Goal: Information Seeking & Learning: Learn about a topic

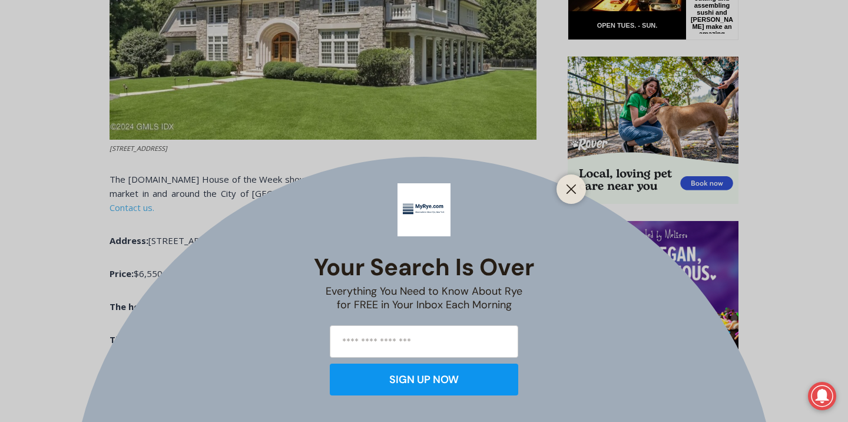
scroll to position [708, 0]
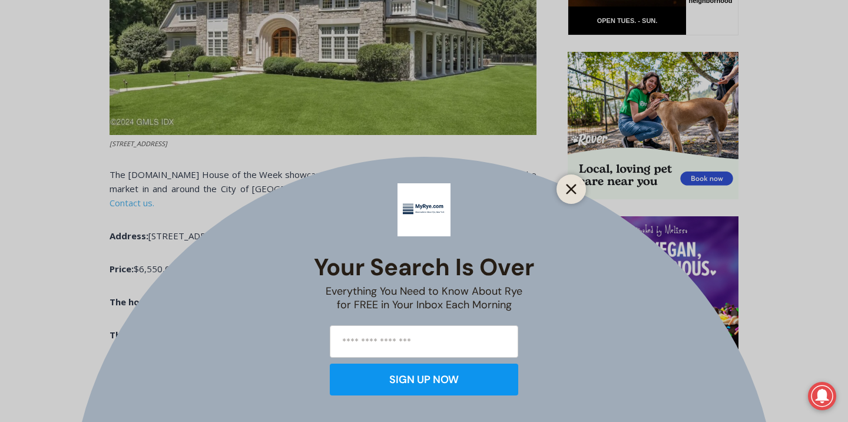
click at [568, 187] on line "Close" at bounding box center [571, 189] width 8 height 8
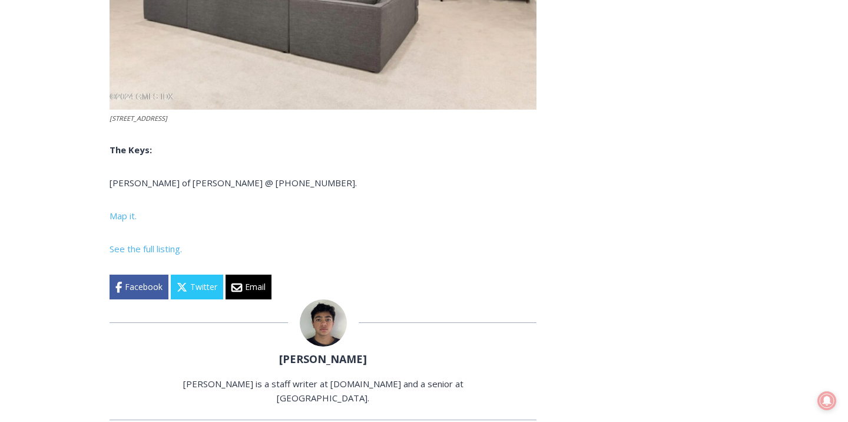
scroll to position [4628, 0]
click at [161, 242] on span "See the full listing." at bounding box center [146, 248] width 72 height 12
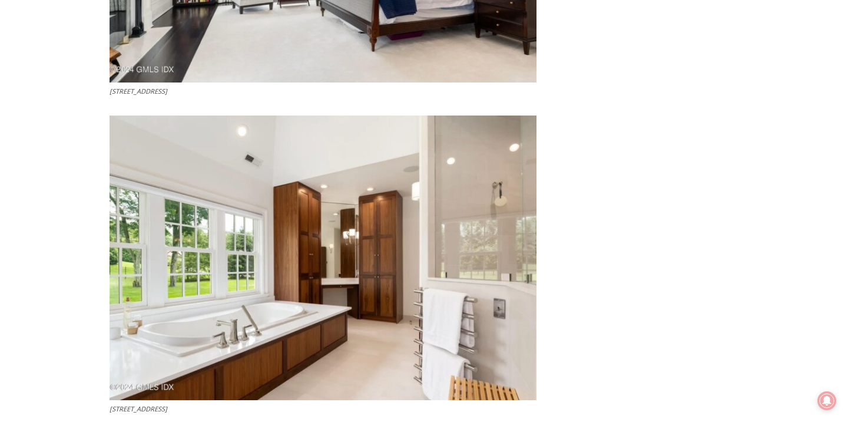
scroll to position [3378, 0]
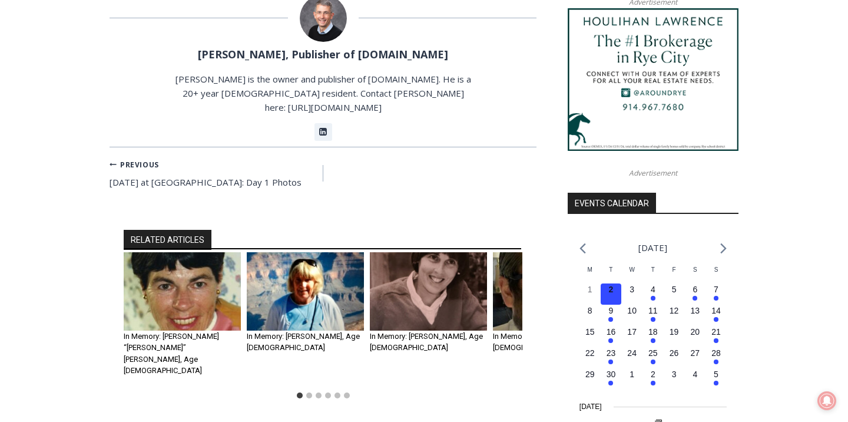
scroll to position [1315, 0]
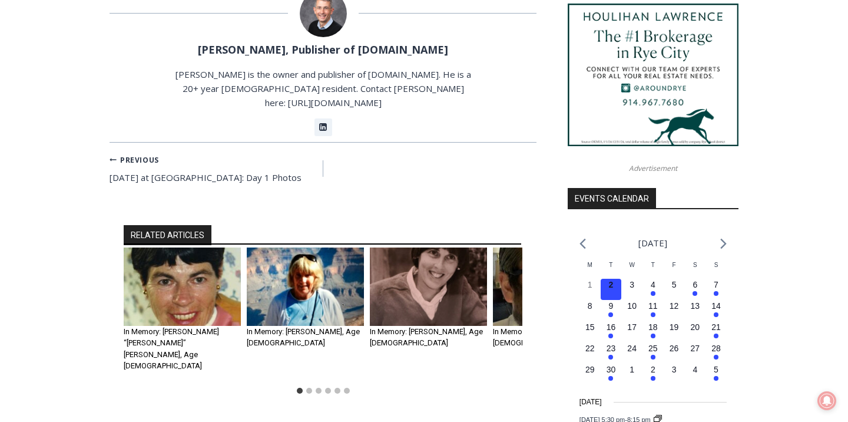
click at [447, 267] on img "3 of 6" at bounding box center [428, 286] width 117 height 78
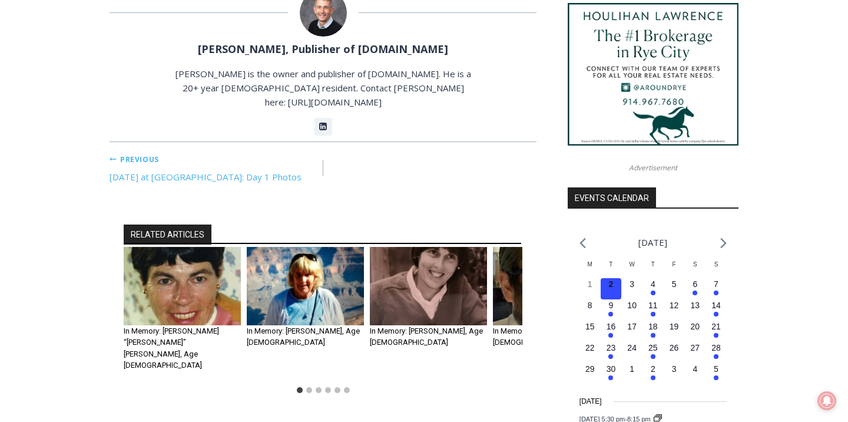
click at [157, 151] on link "Previous Previous First Day of School at Rye City Schools: Day 1 Photos" at bounding box center [217, 167] width 214 height 33
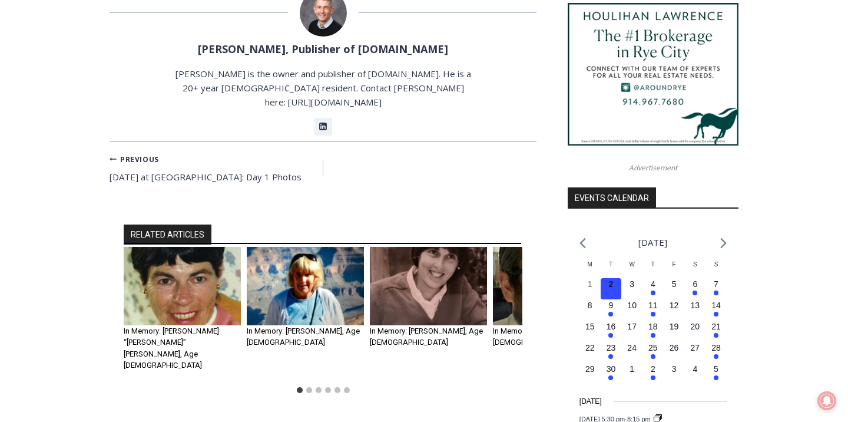
click at [164, 274] on img "1 of 6" at bounding box center [182, 286] width 117 height 78
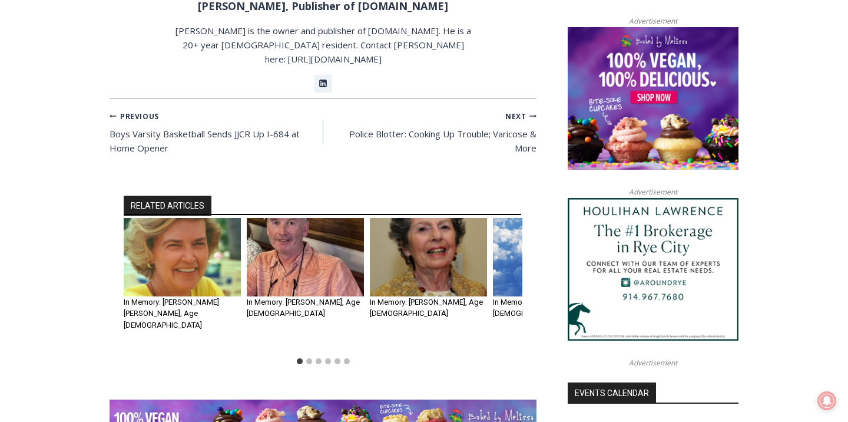
scroll to position [1122, 0]
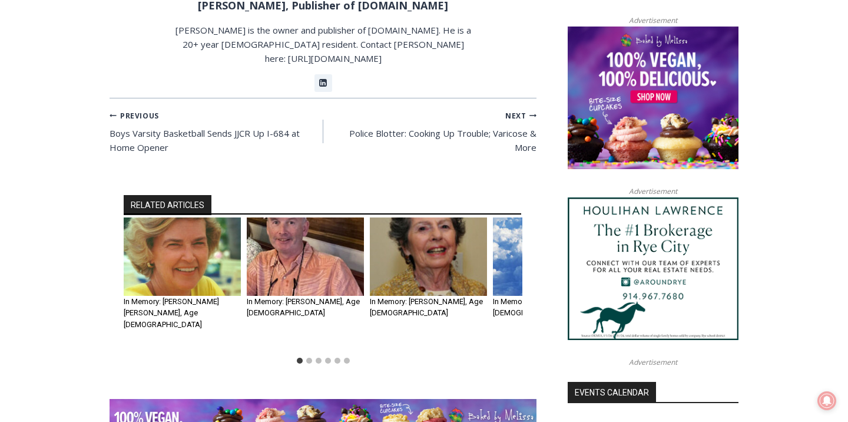
click at [317, 217] on img "2 of 6" at bounding box center [305, 256] width 117 height 78
